Goal: Information Seeking & Learning: Find specific fact

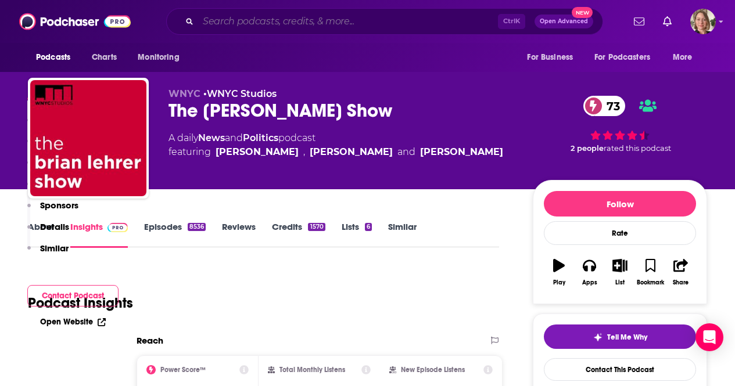
click at [373, 23] on input "Search podcasts, credits, & more..." at bounding box center [348, 21] width 300 height 19
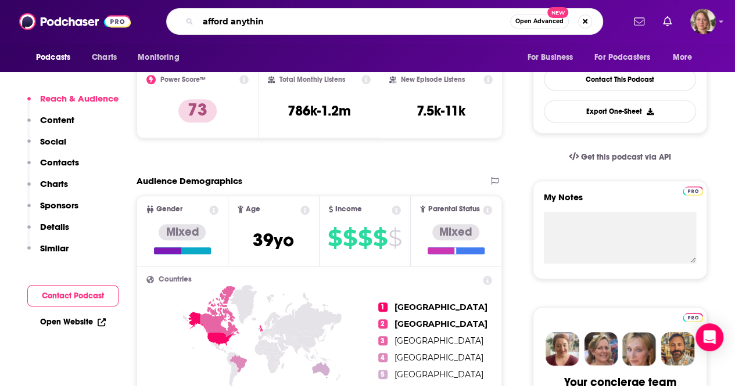
type input "afford anything"
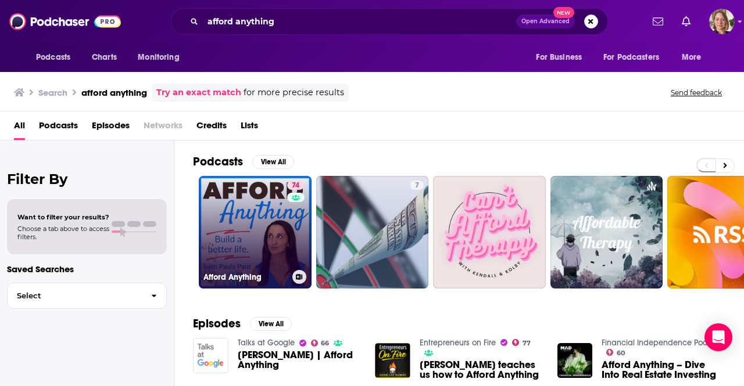
click at [271, 233] on link "74 Afford Anything" at bounding box center [255, 232] width 113 height 113
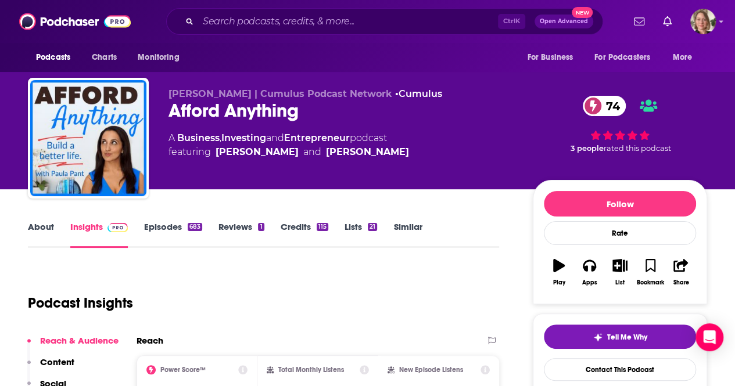
scroll to position [116, 0]
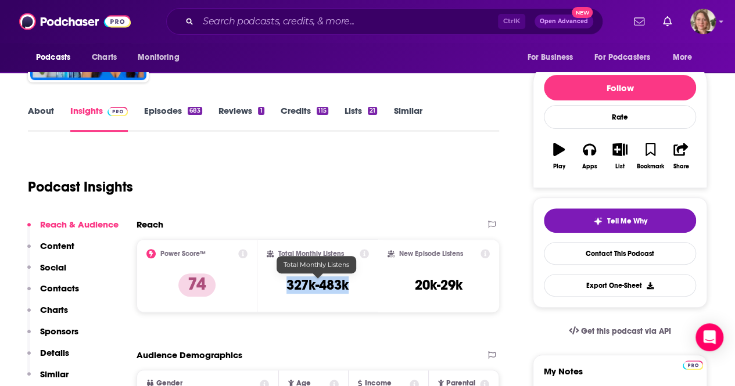
drag, startPoint x: 352, startPoint y: 286, endPoint x: 286, endPoint y: 282, distance: 66.3
click at [286, 282] on div "Total Monthly Listens 327k-483k" at bounding box center [318, 275] width 102 height 53
copy h3 "327k-483k"
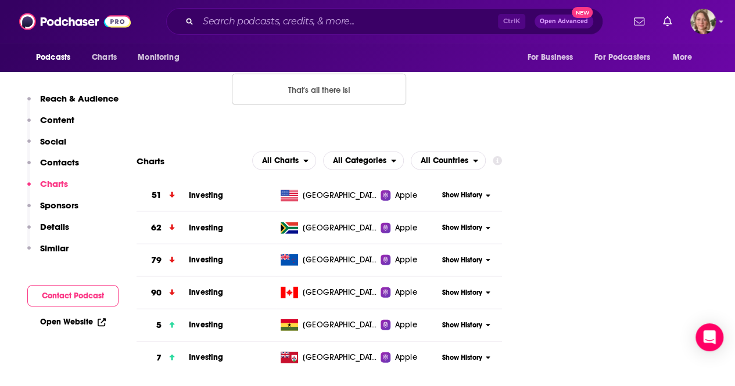
scroll to position [1395, 0]
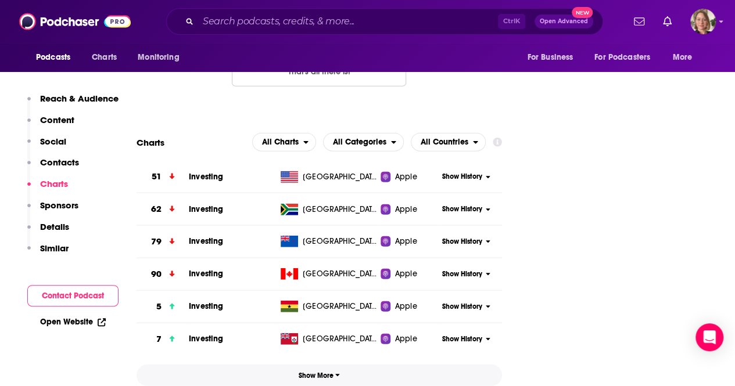
click at [329, 372] on span "Show More" at bounding box center [319, 376] width 41 height 8
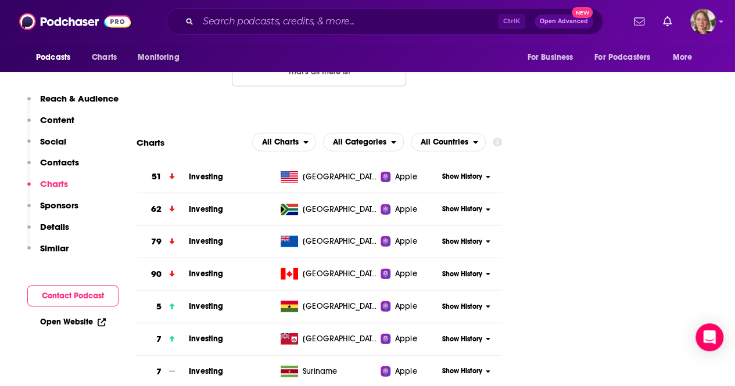
scroll to position [988, 0]
